Goal: Register for event/course

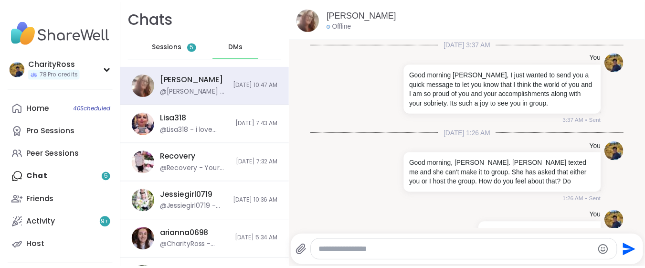
scroll to position [538, 0]
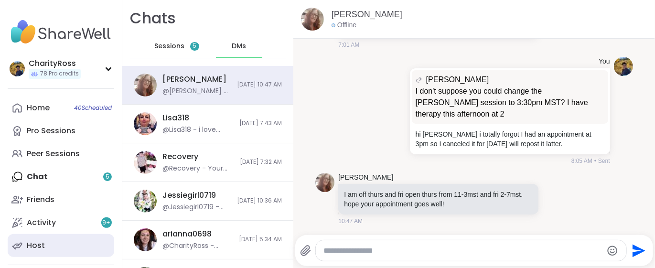
click at [97, 244] on link "Host" at bounding box center [61, 245] width 107 height 23
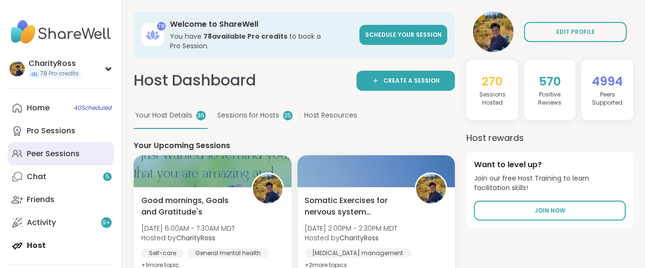
click at [94, 156] on link "Peer Sessions" at bounding box center [61, 153] width 107 height 23
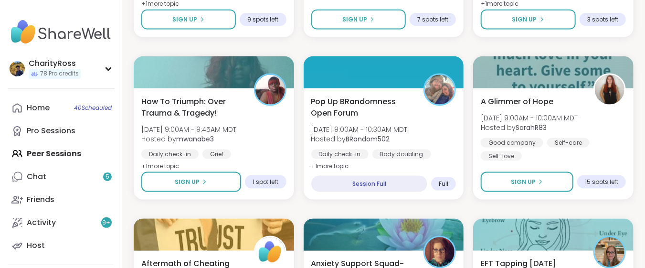
scroll to position [637, 0]
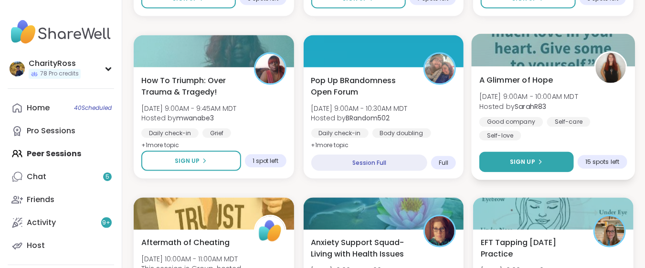
click at [540, 166] on button "Sign Up" at bounding box center [527, 162] width 95 height 21
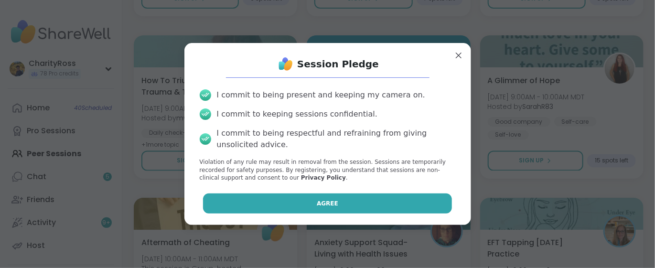
click at [430, 197] on button "Agree" at bounding box center [327, 203] width 249 height 20
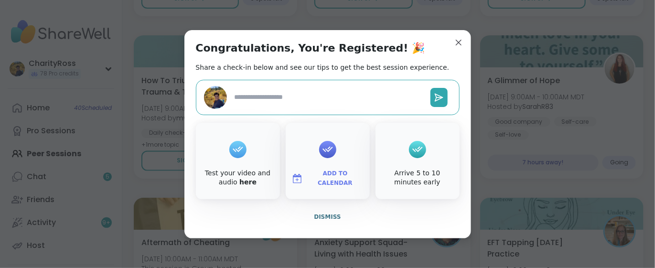
click at [337, 176] on span "Add to Calendar" at bounding box center [335, 178] width 57 height 19
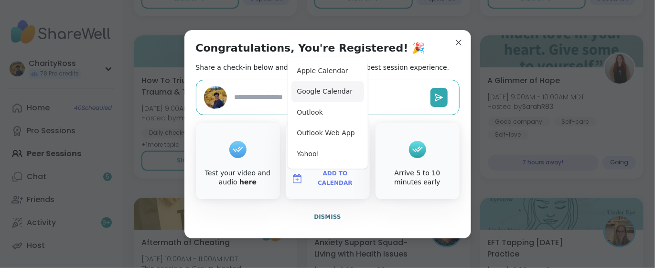
click at [339, 95] on button "Google Calendar" at bounding box center [327, 91] width 73 height 21
click at [315, 215] on span "Dismiss" at bounding box center [327, 217] width 27 height 7
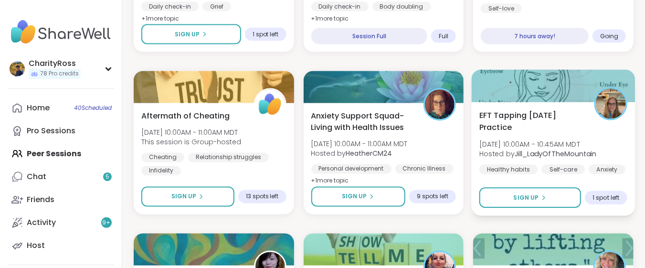
scroll to position [764, 0]
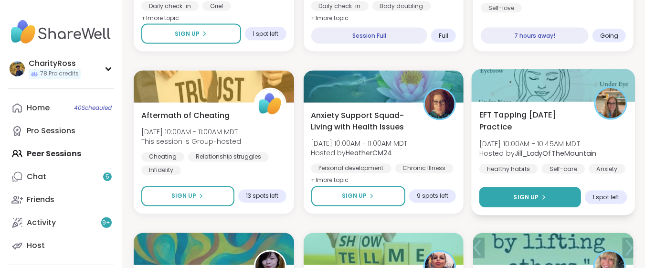
click at [546, 190] on button "Sign Up" at bounding box center [531, 197] width 102 height 21
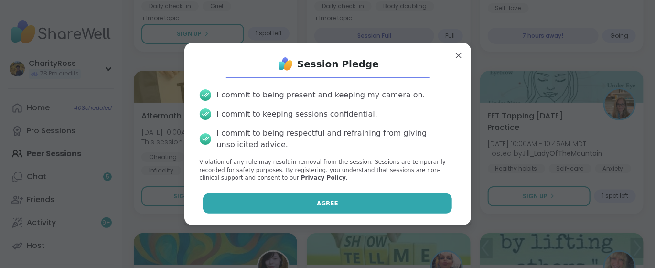
click at [423, 201] on button "Agree" at bounding box center [327, 203] width 249 height 20
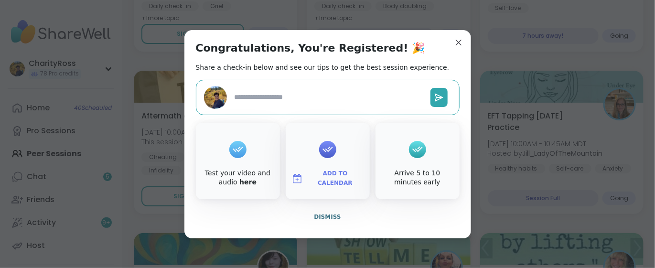
click at [316, 178] on span "Add to Calendar" at bounding box center [335, 178] width 57 height 19
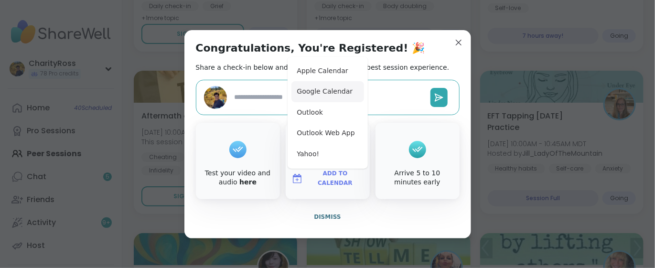
click at [324, 90] on button "Google Calendar" at bounding box center [327, 91] width 73 height 21
click at [317, 217] on span "Dismiss" at bounding box center [327, 217] width 27 height 7
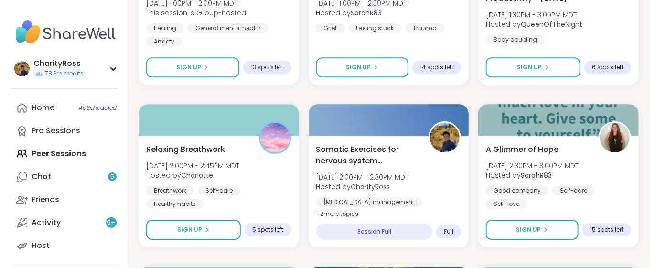
scroll to position [1401, 0]
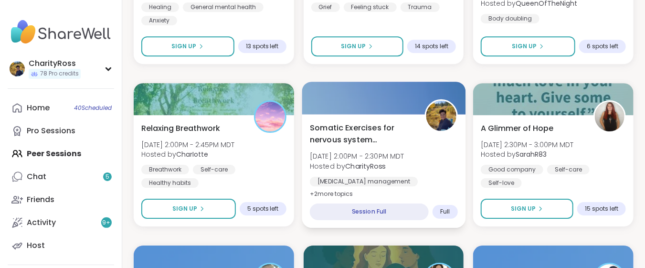
click at [386, 165] on span "Hosted by CharityRoss" at bounding box center [357, 166] width 95 height 10
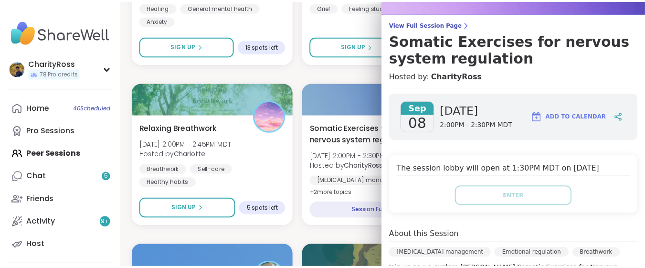
scroll to position [0, 0]
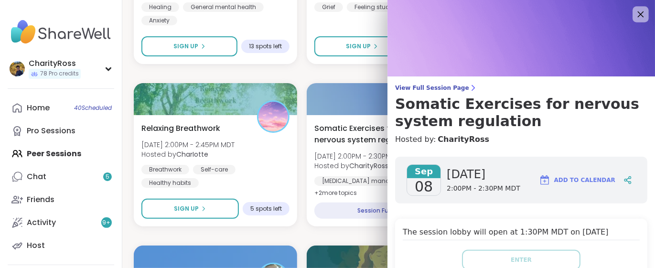
click at [634, 18] on icon at bounding box center [640, 14] width 12 height 12
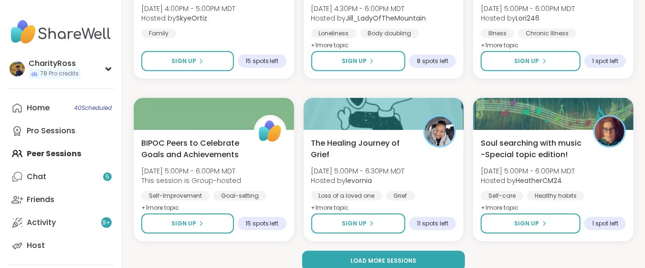
scroll to position [1885, 0]
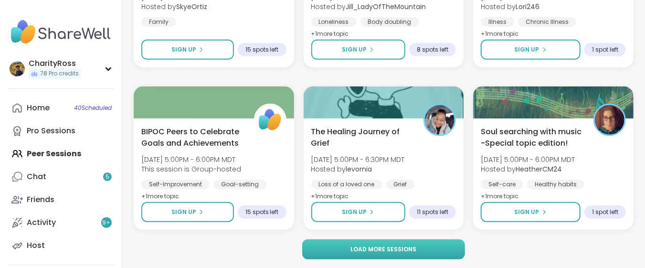
click at [454, 249] on button "Load more sessions" at bounding box center [383, 249] width 163 height 20
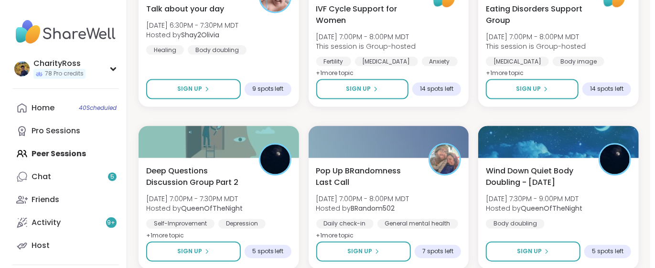
scroll to position [2522, 0]
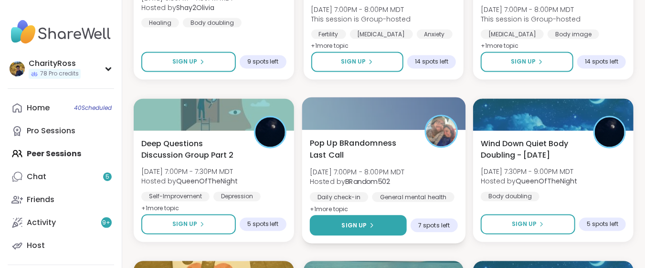
click at [392, 229] on button "Sign Up" at bounding box center [358, 225] width 97 height 21
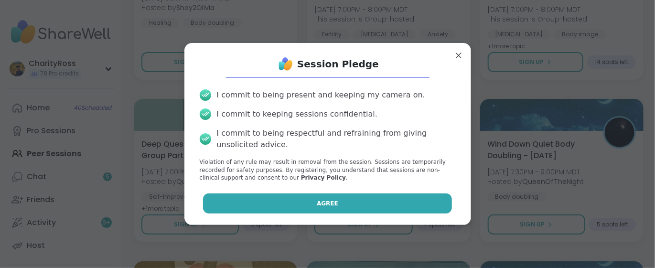
click at [394, 206] on button "Agree" at bounding box center [327, 203] width 249 height 20
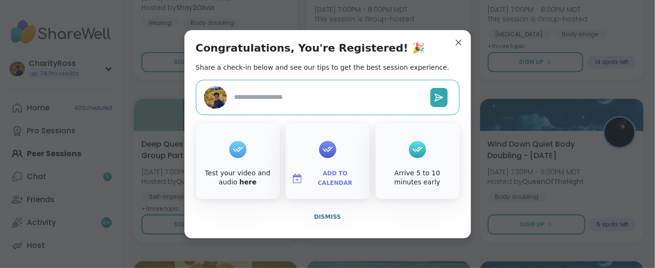
type textarea "*"
click at [322, 175] on span "Add to Calendar" at bounding box center [335, 178] width 57 height 19
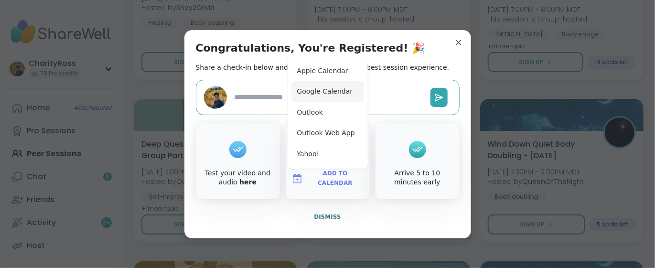
click at [324, 92] on button "Google Calendar" at bounding box center [327, 91] width 73 height 21
